Goal: Use online tool/utility: Use online tool/utility

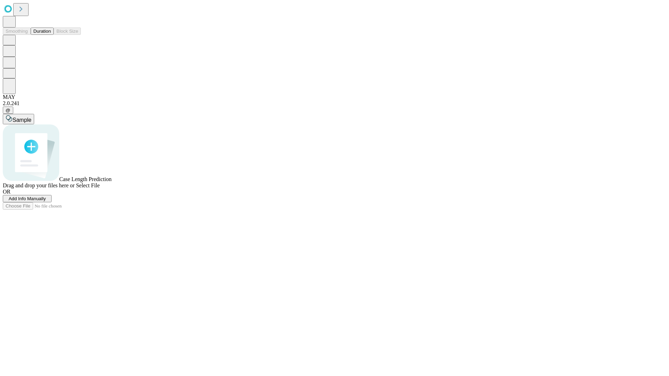
click at [51, 35] on button "Duration" at bounding box center [42, 31] width 23 height 7
click at [31, 117] on span "Sample" at bounding box center [22, 120] width 19 height 6
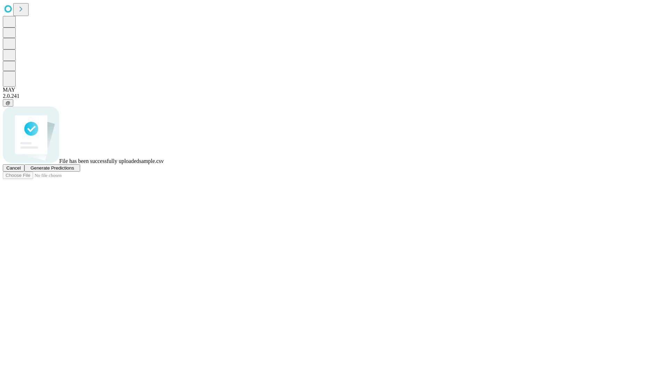
click at [74, 171] on span "Generate Predictions" at bounding box center [52, 167] width 44 height 5
